Goal: Contribute content: Add original content to the website for others to see

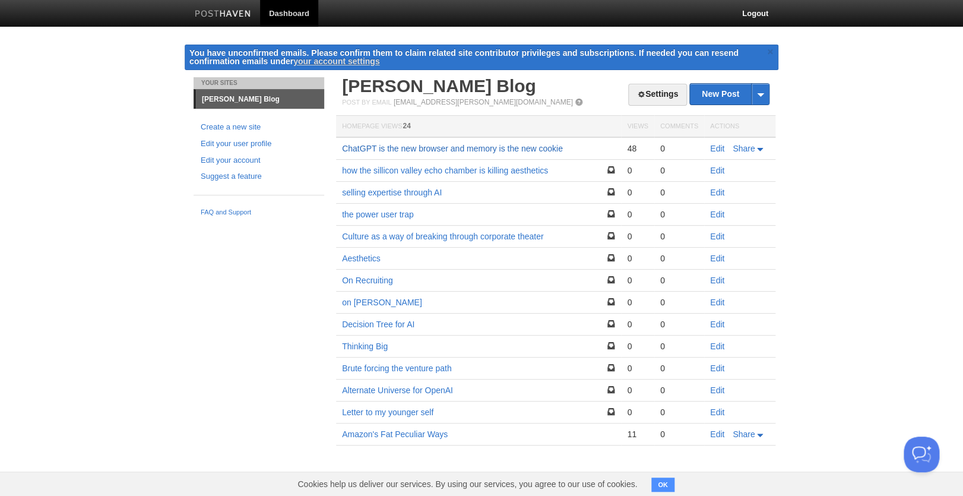
click at [455, 145] on link "ChatGPT is the new browser and memory is the new cookie" at bounding box center [452, 148] width 221 height 9
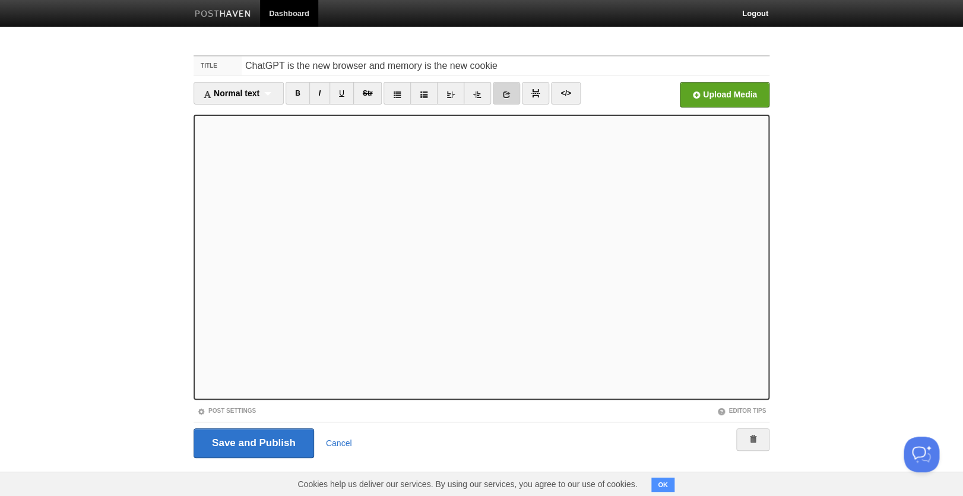
click at [507, 91] on icon at bounding box center [506, 94] width 8 height 8
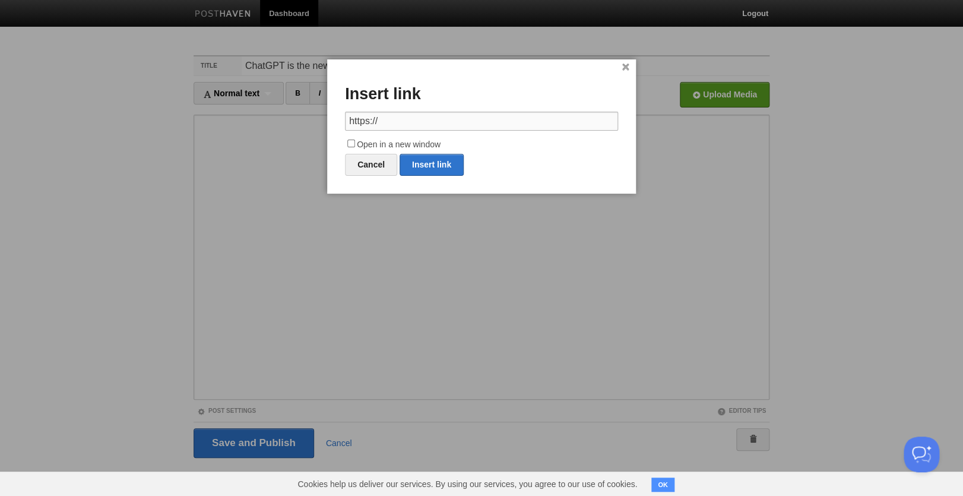
paste input "[DOMAIN_NAME][URL]"
click at [428, 165] on link "Insert link" at bounding box center [431, 165] width 64 height 22
type input "https://"
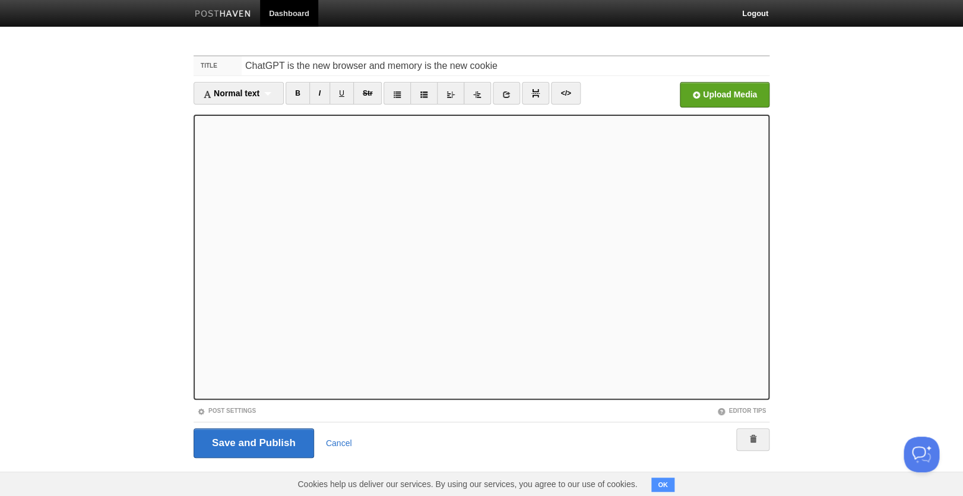
click at [196, 274] on iframe at bounding box center [481, 257] width 576 height 285
click at [287, 438] on input "Save and Publish" at bounding box center [253, 443] width 120 height 30
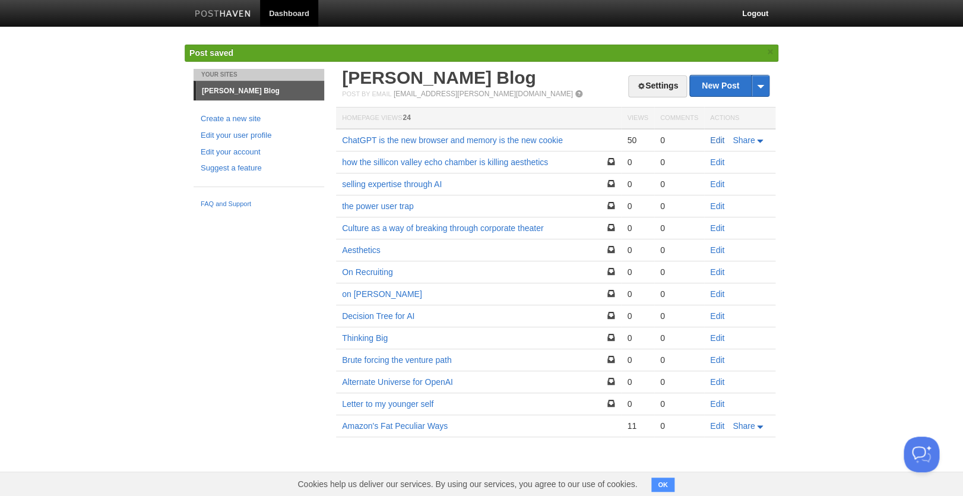
click at [719, 137] on link "Edit" at bounding box center [717, 139] width 14 height 9
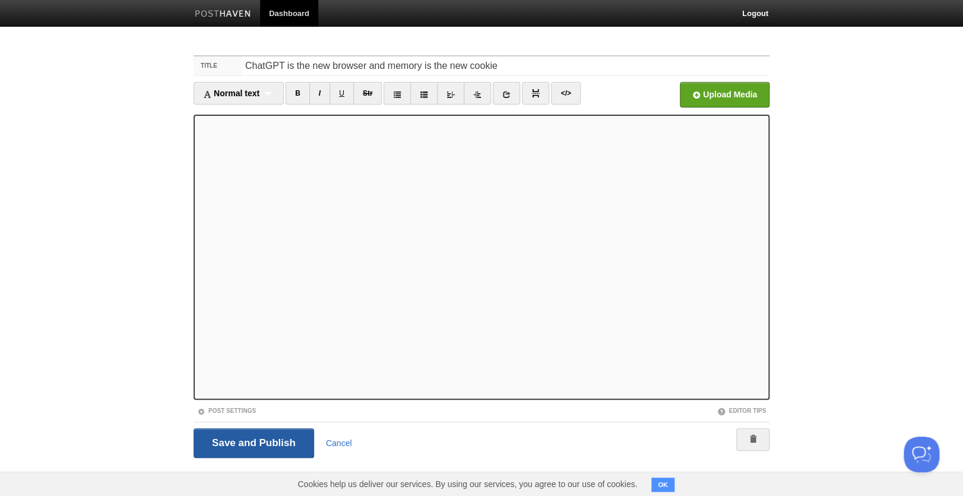
click at [258, 440] on input "Save and Publish" at bounding box center [253, 443] width 120 height 30
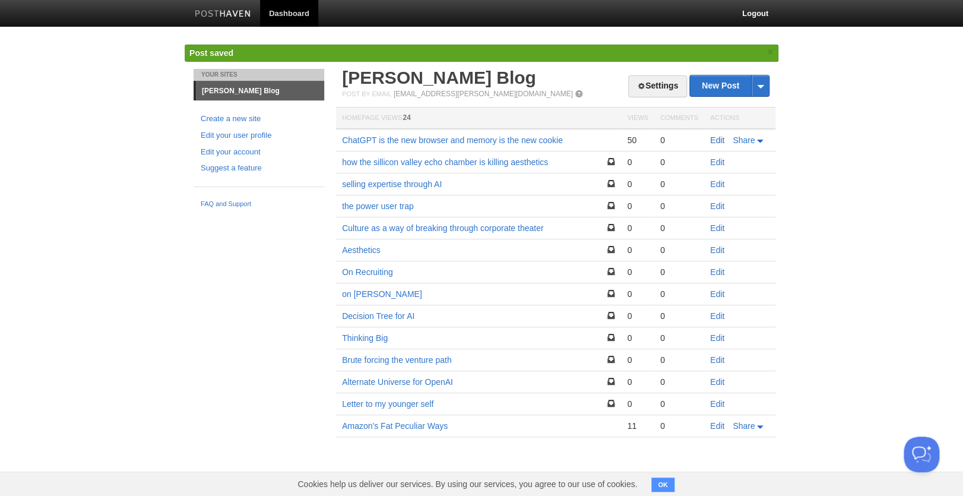
click at [717, 139] on link "Edit" at bounding box center [717, 139] width 14 height 9
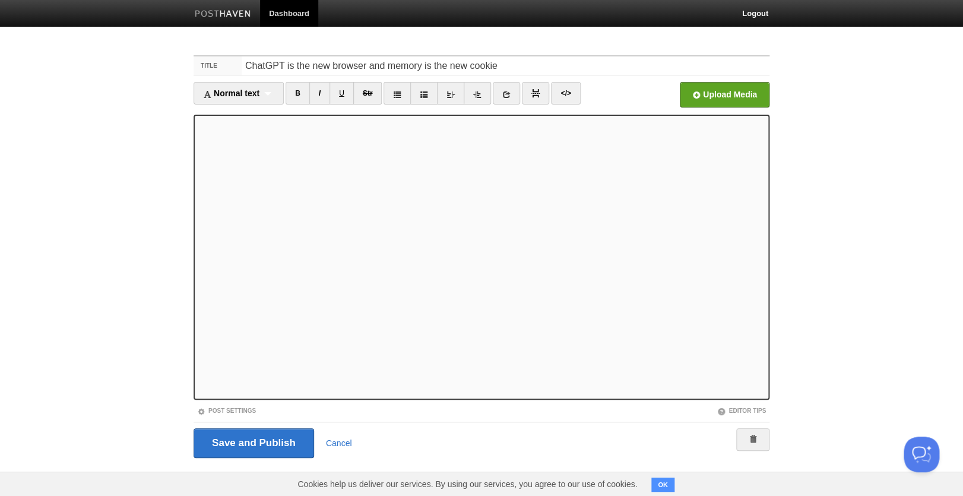
click at [765, 314] on iframe at bounding box center [481, 257] width 576 height 285
click at [765, 313] on iframe at bounding box center [481, 257] width 576 height 285
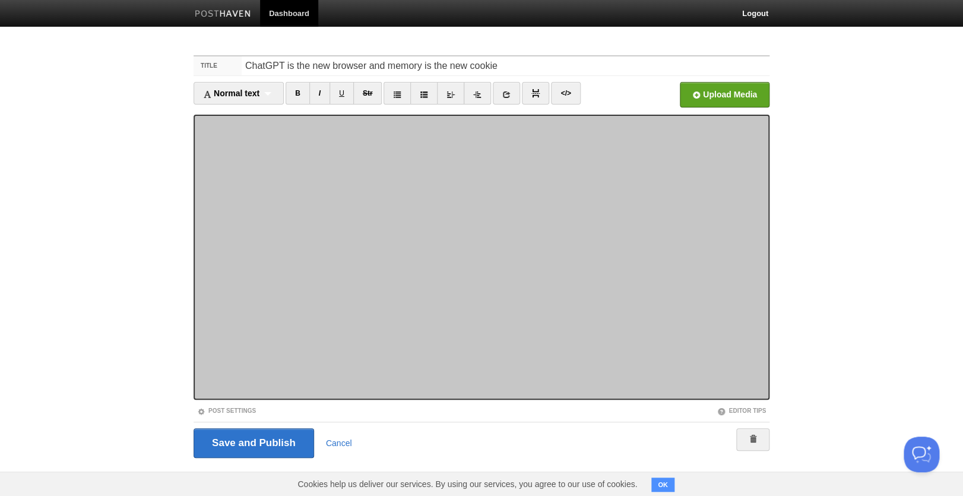
click at [765, 313] on iframe at bounding box center [481, 257] width 576 height 285
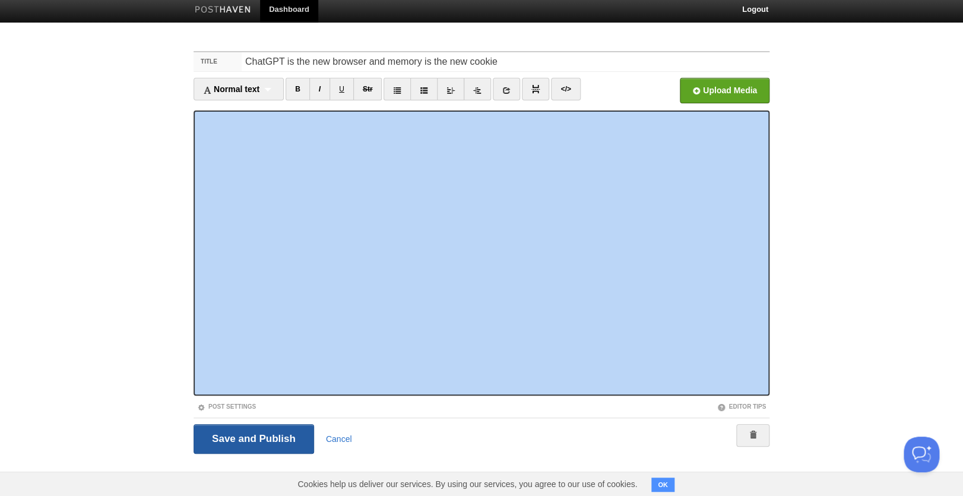
click at [277, 444] on input "Save and Publish" at bounding box center [253, 439] width 120 height 30
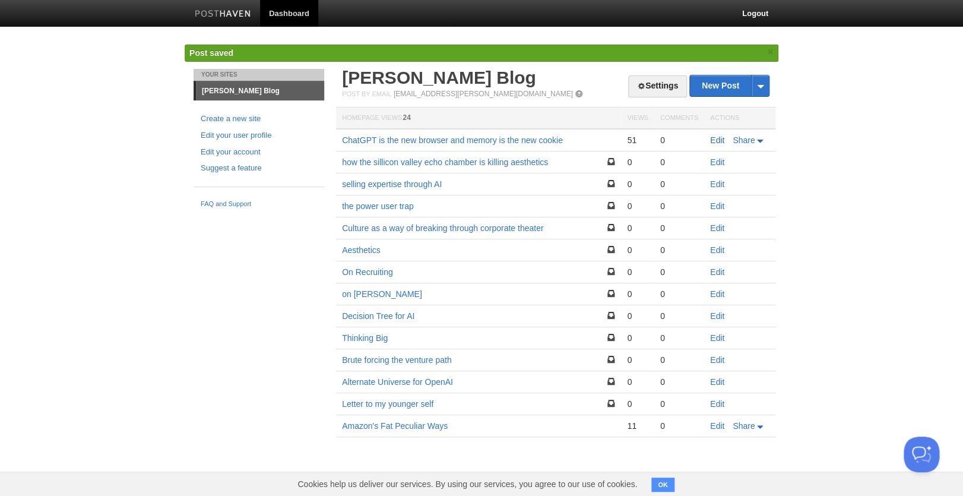
click at [713, 140] on link "Edit" at bounding box center [717, 139] width 14 height 9
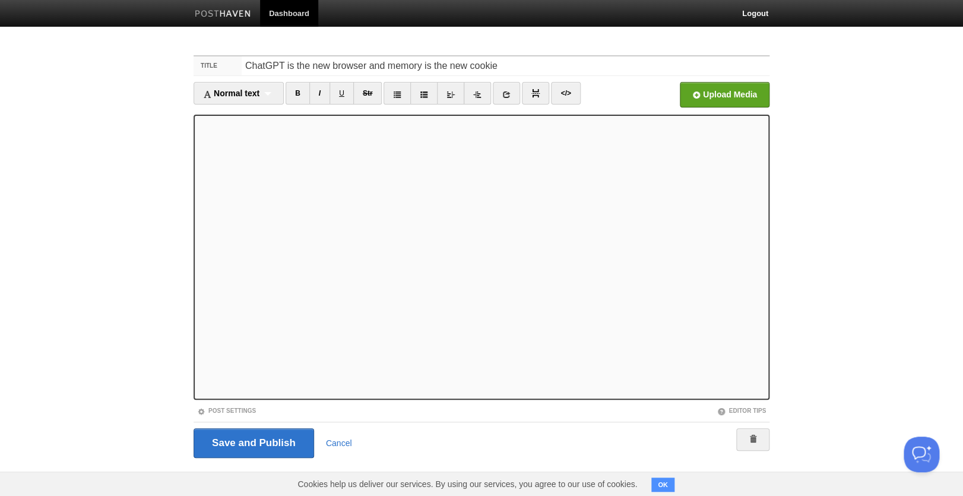
scroll to position [4, 0]
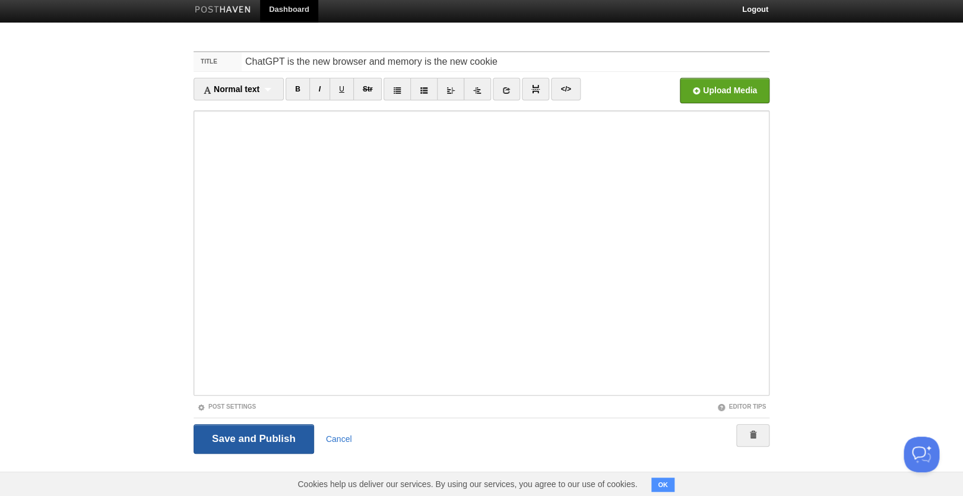
click at [291, 439] on input "Save and Publish" at bounding box center [253, 439] width 120 height 30
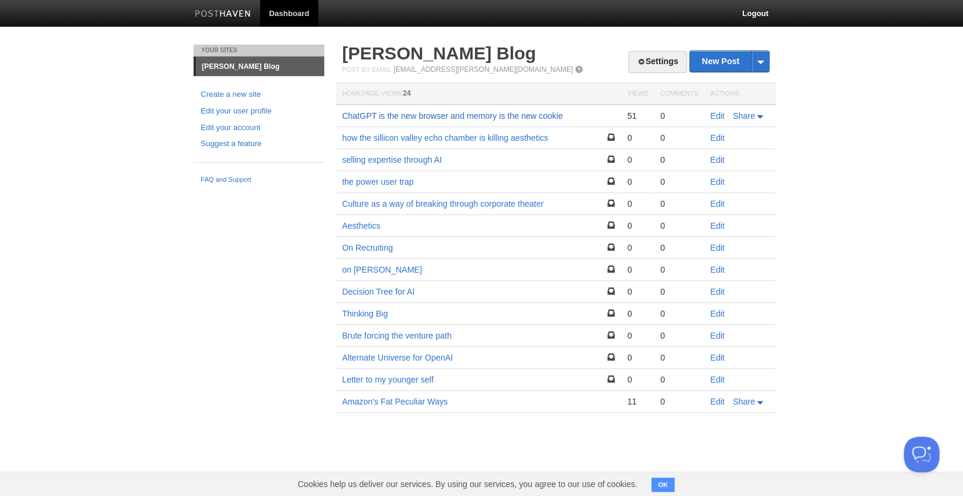
click at [430, 115] on link "ChatGPT is the new browser and memory is the new cookie" at bounding box center [452, 115] width 221 height 9
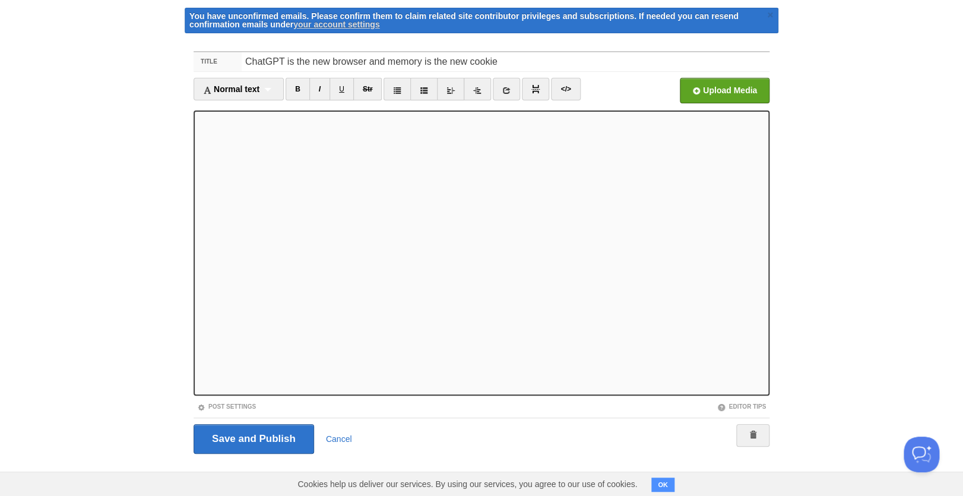
scroll to position [4, 0]
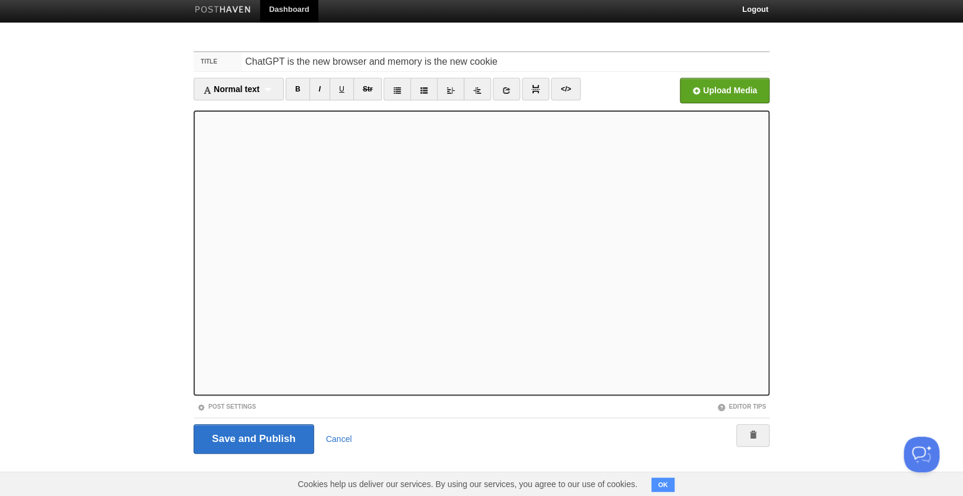
click at [196, 262] on iframe at bounding box center [481, 252] width 576 height 285
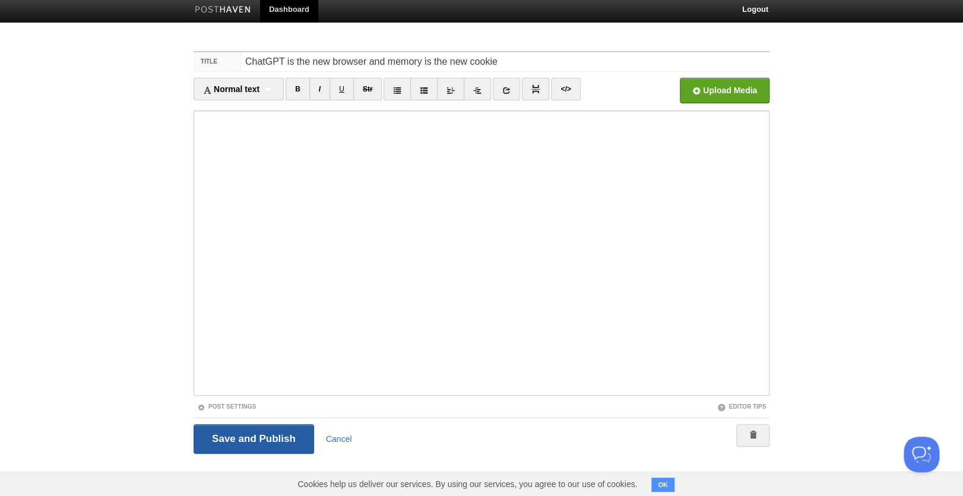
click at [288, 425] on input "Save and Publish" at bounding box center [253, 439] width 120 height 30
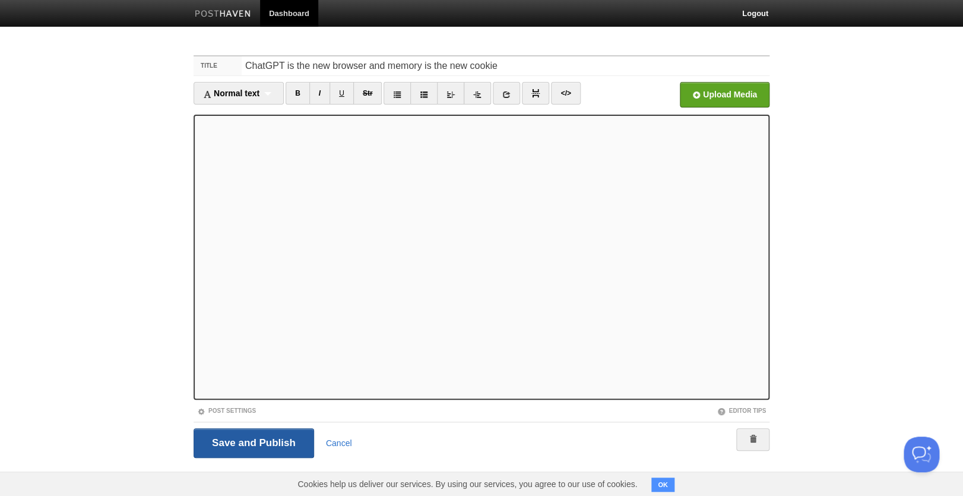
click at [249, 445] on input "Save and Publish" at bounding box center [253, 443] width 120 height 30
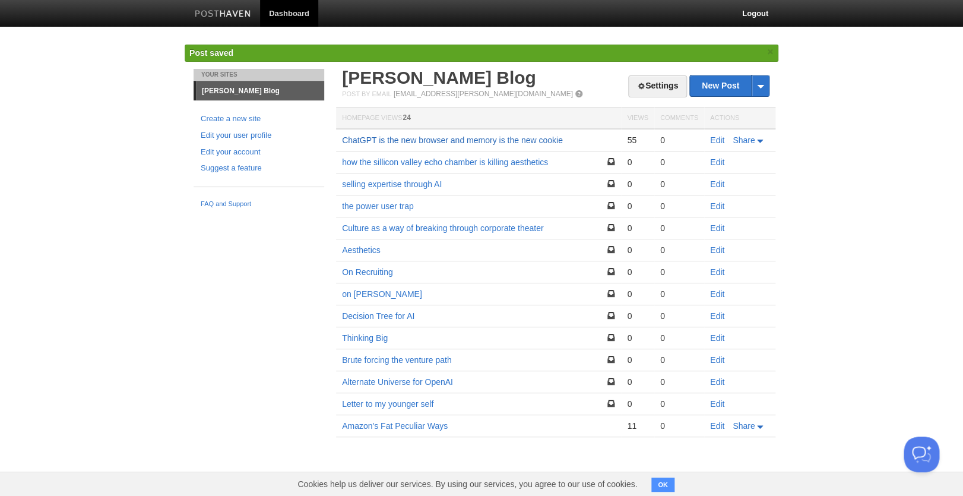
click at [467, 141] on link "ChatGPT is the new browser and memory is the new cookie" at bounding box center [452, 139] width 221 height 9
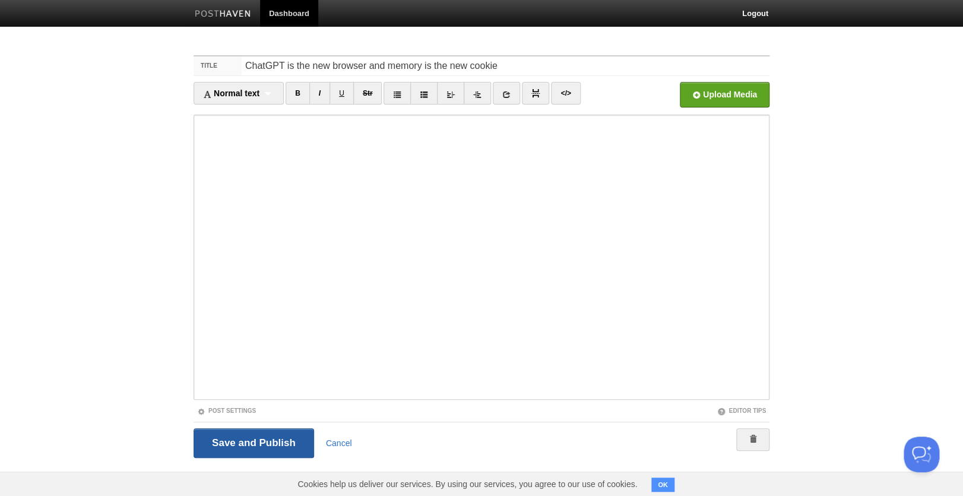
click at [293, 439] on input "Save and Publish" at bounding box center [253, 443] width 120 height 30
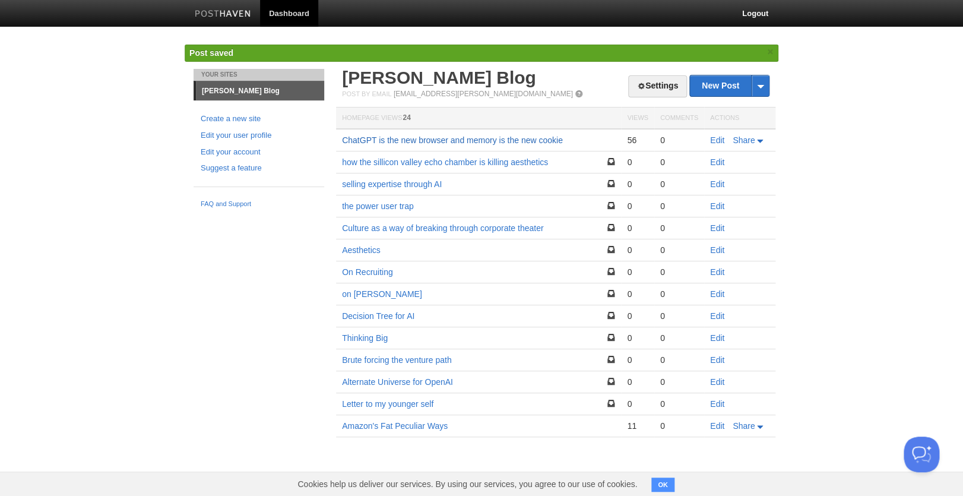
click at [487, 138] on link "ChatGPT is the new browser and memory is the new cookie" at bounding box center [452, 139] width 221 height 9
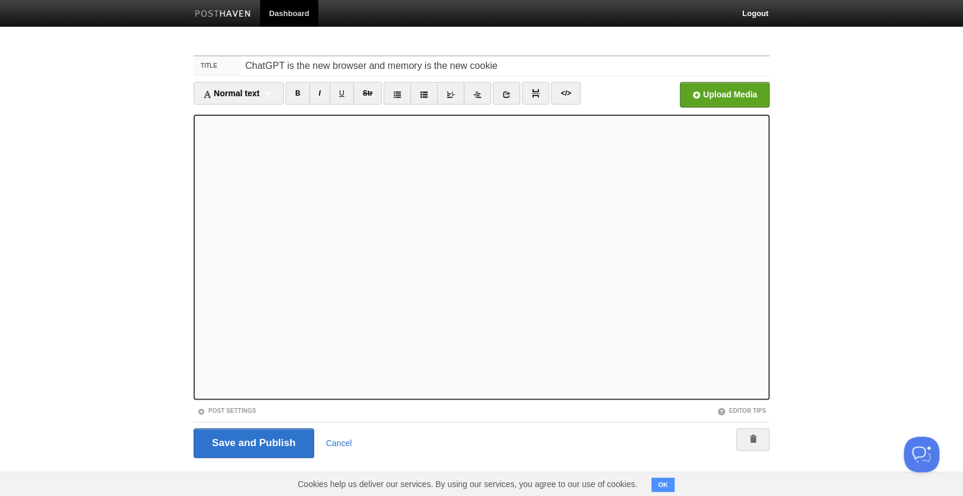
scroll to position [4, 0]
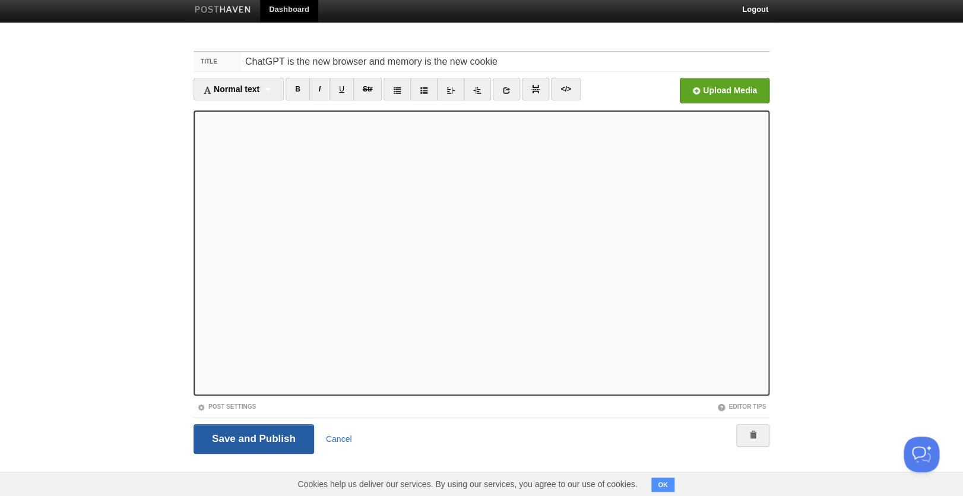
click at [236, 431] on input "Save and Publish" at bounding box center [253, 439] width 120 height 30
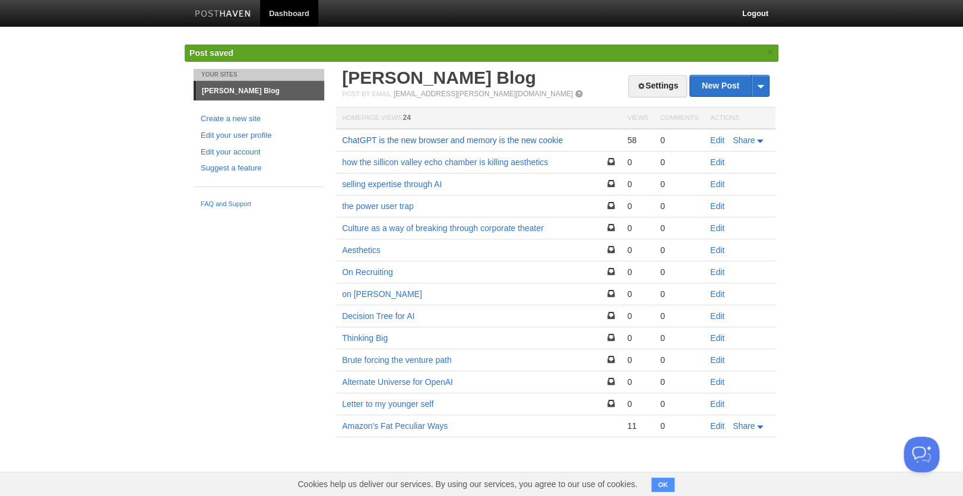
click at [477, 139] on link "ChatGPT is the new browser and memory is the new cookie" at bounding box center [452, 139] width 221 height 9
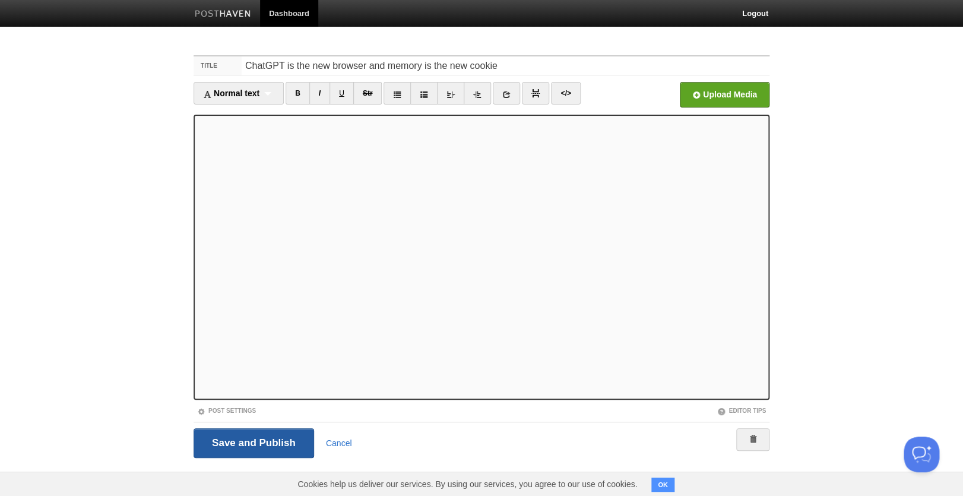
click at [242, 438] on input "Save and Publish" at bounding box center [253, 443] width 120 height 30
